Goal: Share content: Share content

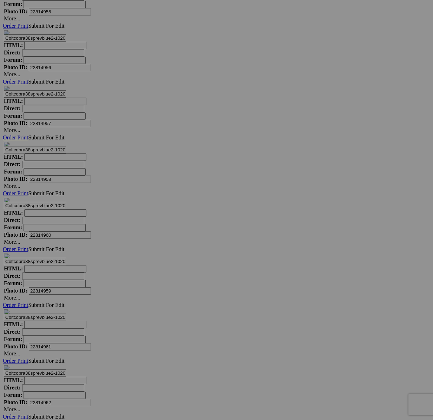
scroll to position [3791, 0]
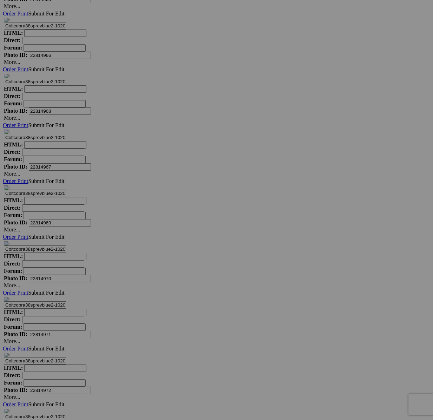
scroll to position [4366, 0]
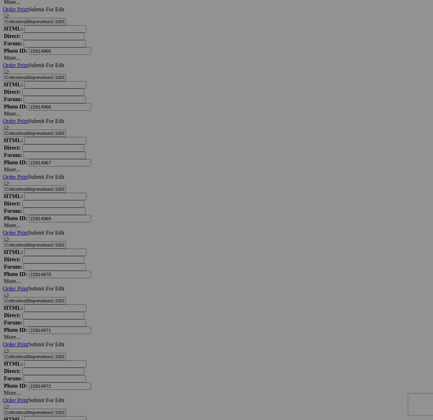
drag, startPoint x: 113, startPoint y: 363, endPoint x: 220, endPoint y: 16, distance: 363.1
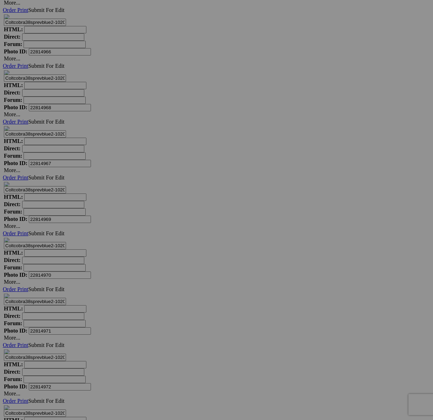
type textarea "<!-- [DOMAIN_NAME] image hosting. HTML Bulk Share code Starts Here --> <div sty…"
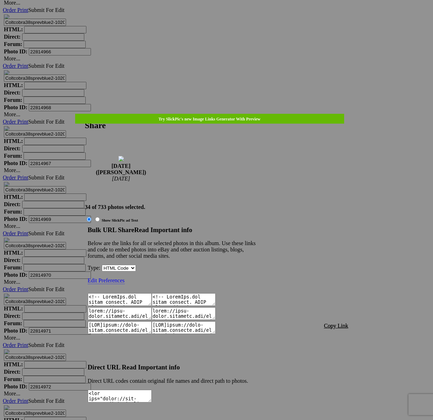
click at [336, 323] on span "Copy Link" at bounding box center [336, 326] width 24 height 6
click at [338, 323] on span "Copy Link" at bounding box center [336, 326] width 24 height 6
click at [224, 25] on div at bounding box center [216, 210] width 433 height 420
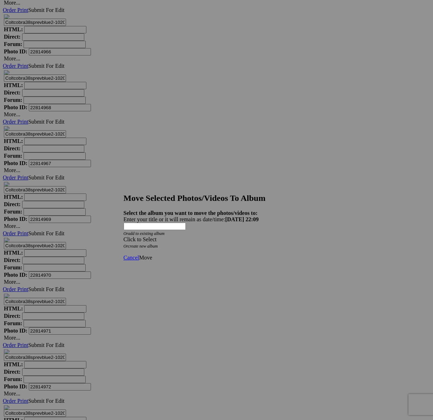
click at [262, 237] on div "Click to Select" at bounding box center [217, 240] width 186 height 6
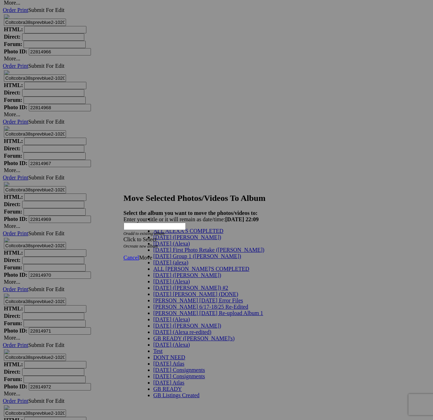
click at [185, 240] on link "[DATE] ([PERSON_NAME])" at bounding box center [188, 237] width 68 height 6
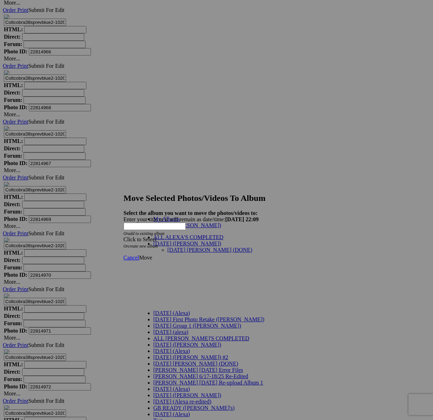
click at [185, 247] on link "[DATE] [PERSON_NAME] (DONE)" at bounding box center [210, 250] width 85 height 6
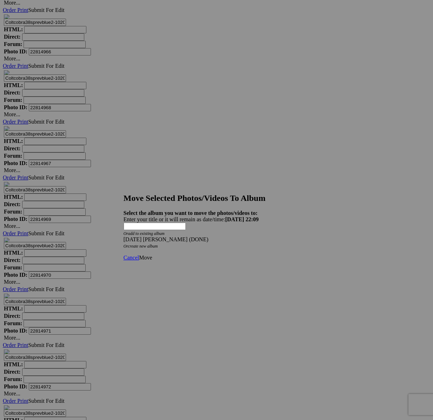
click at [152, 255] on link "Move" at bounding box center [145, 258] width 13 height 6
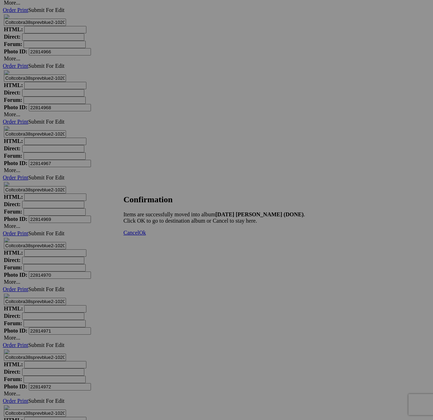
click at [139, 236] on span "Cancel" at bounding box center [131, 233] width 15 height 6
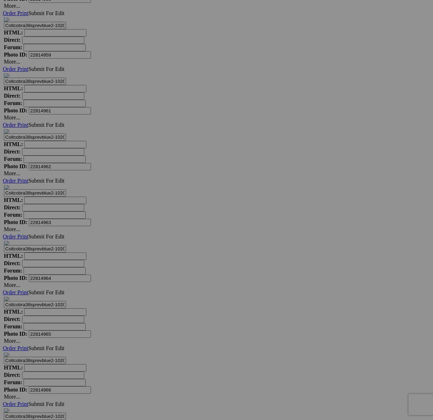
scroll to position [3909, 0]
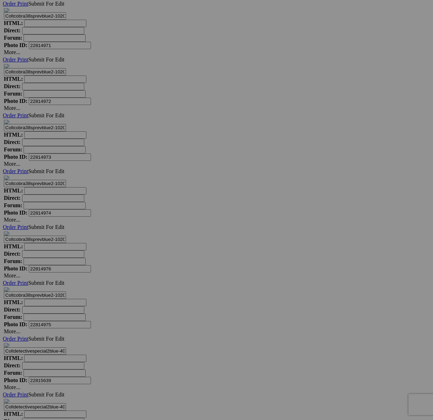
scroll to position [4493, 0]
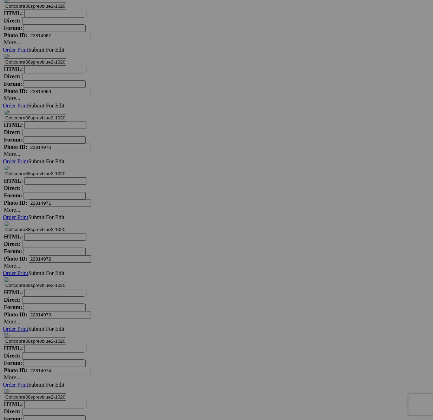
drag, startPoint x: 245, startPoint y: 233, endPoint x: 246, endPoint y: 238, distance: 5.4
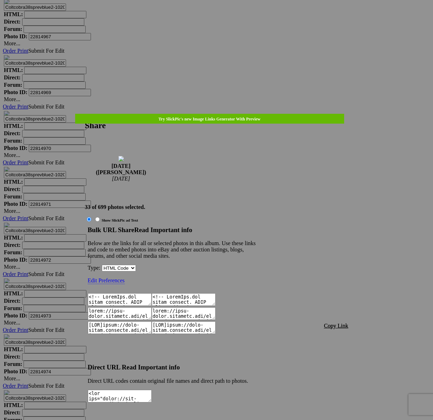
click at [331, 323] on span "Copy Link" at bounding box center [336, 326] width 24 height 6
click at [214, 17] on div at bounding box center [216, 210] width 433 height 420
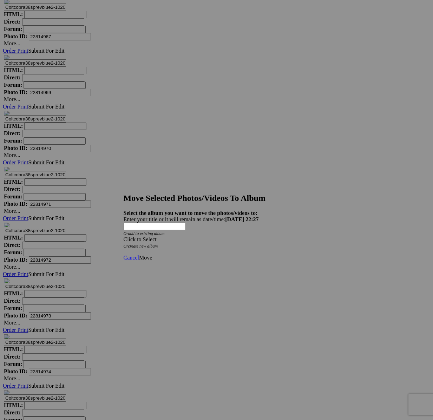
click at [124, 237] on span at bounding box center [124, 240] width 0 height 6
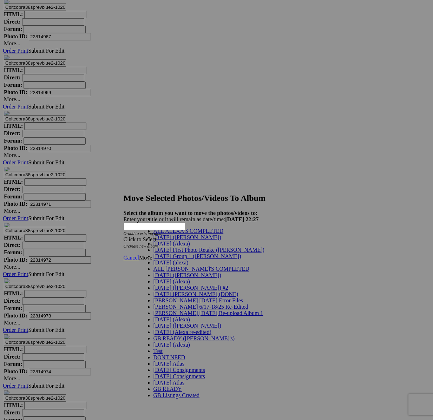
click at [182, 240] on link "[DATE] ([PERSON_NAME])" at bounding box center [188, 237] width 68 height 6
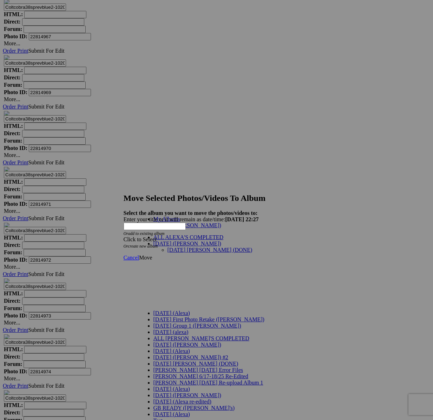
click at [173, 247] on link "[DATE] [PERSON_NAME] (DONE)" at bounding box center [210, 250] width 85 height 6
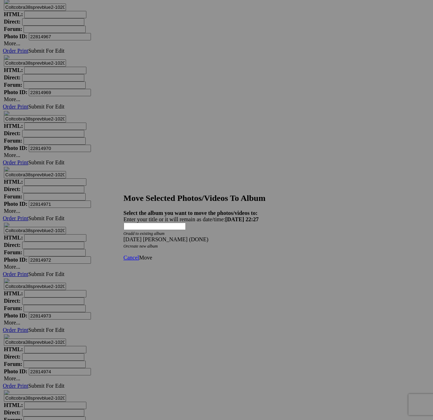
click at [152, 255] on link "Move" at bounding box center [145, 258] width 13 height 6
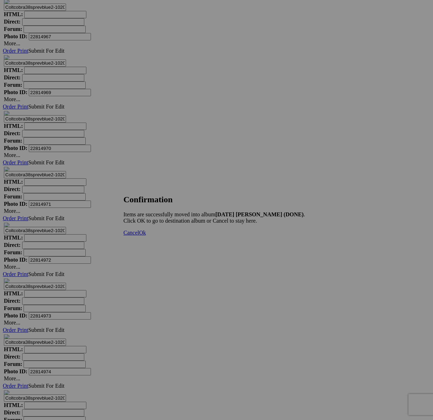
click at [139, 236] on link "Cancel" at bounding box center [131, 233] width 15 height 6
